Goal: Transaction & Acquisition: Book appointment/travel/reservation

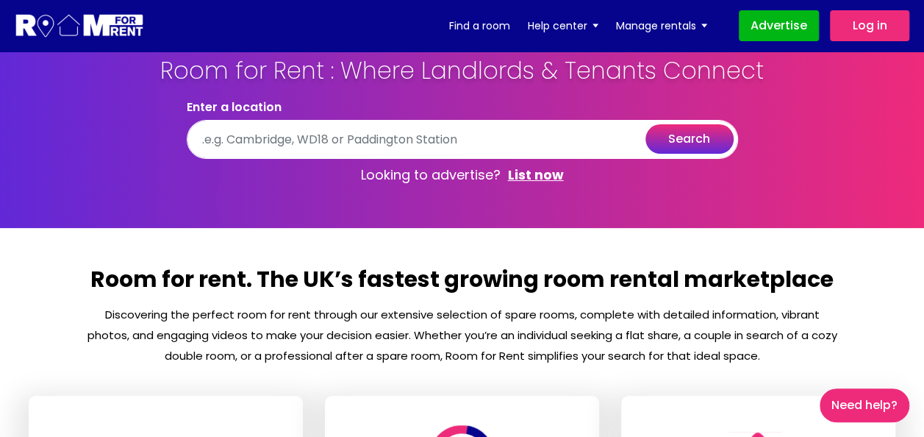
scroll to position [19, 0]
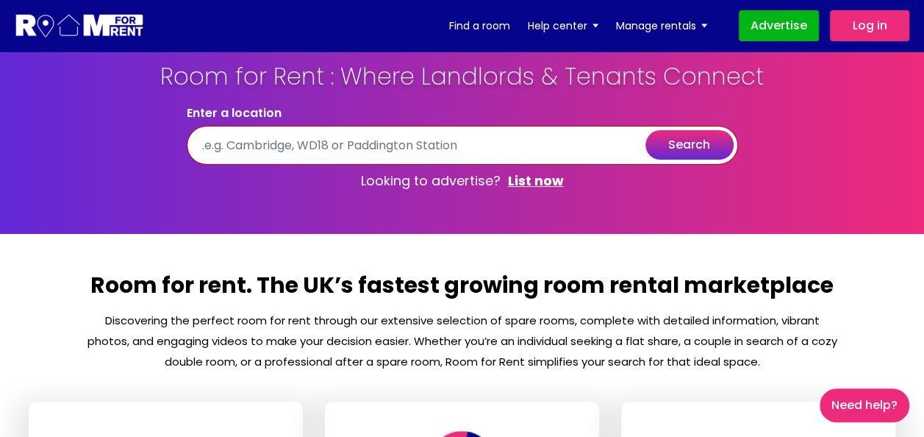
click at [506, 131] on input "text" at bounding box center [462, 145] width 551 height 39
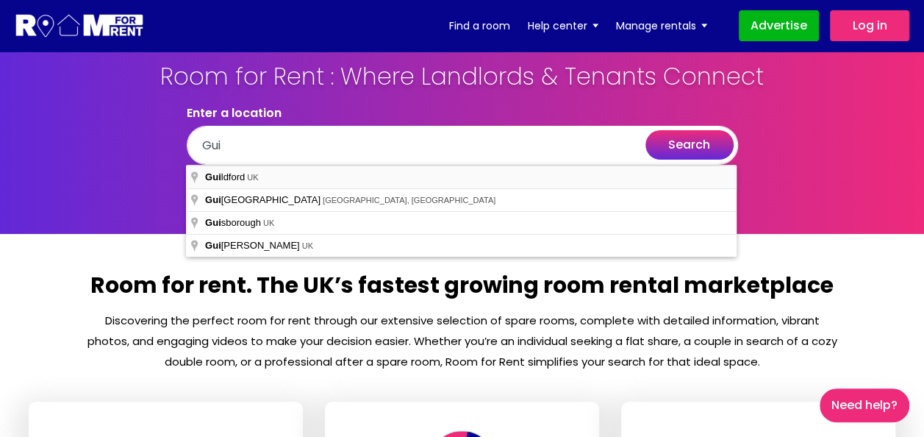
type input "Guildford, UK"
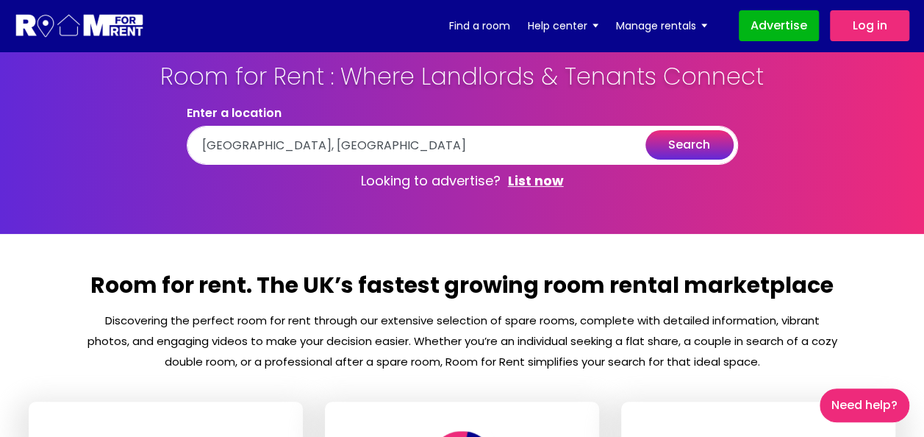
click at [691, 143] on button "search" at bounding box center [690, 144] width 88 height 29
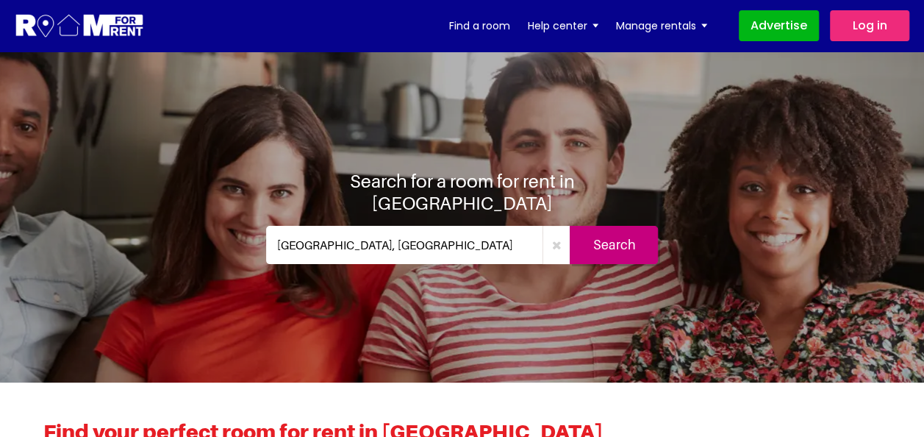
click at [358, 229] on input "Guildford, UK" at bounding box center [404, 245] width 277 height 38
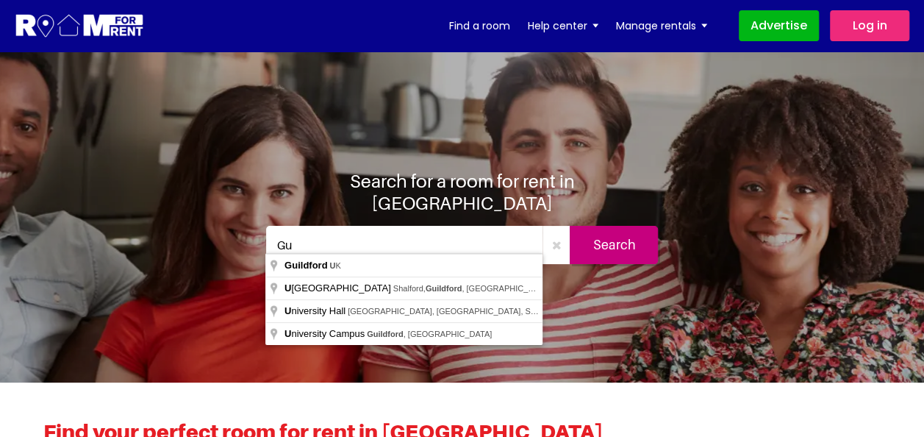
type input "G"
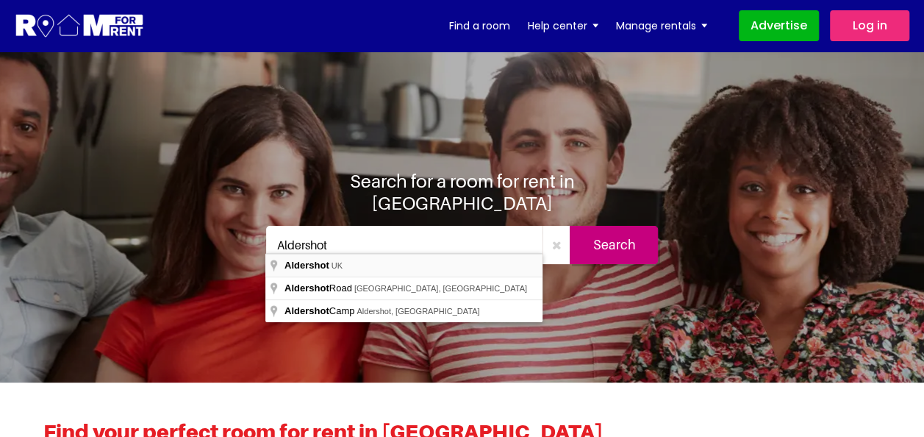
type input "Aldershot, UK"
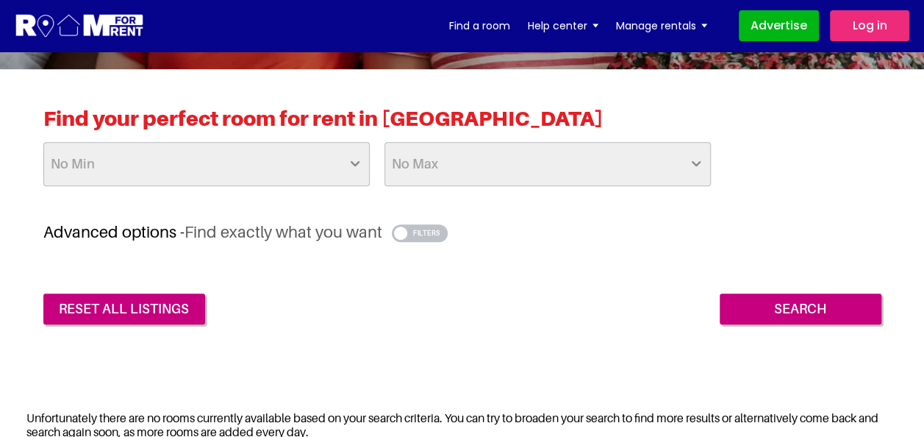
scroll to position [369, 0]
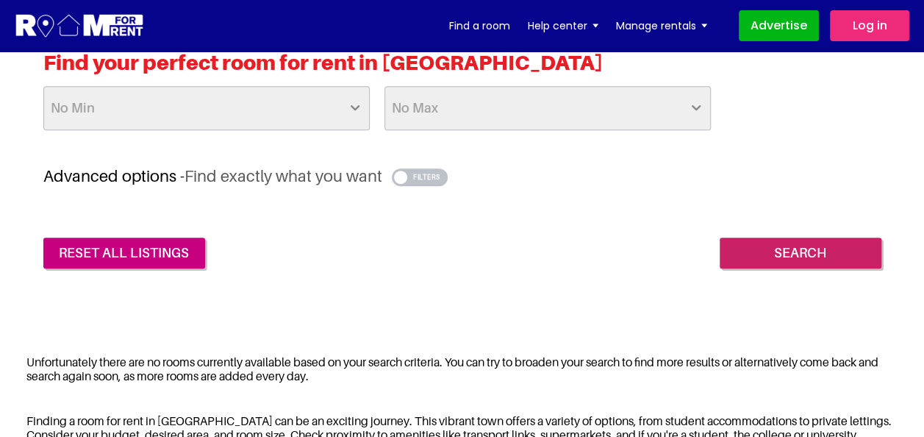
click at [754, 259] on input "Search" at bounding box center [801, 253] width 162 height 31
